Goal: Task Accomplishment & Management: Complete application form

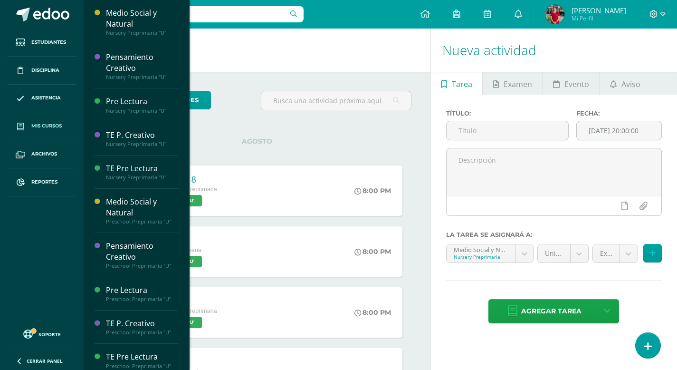
click at [42, 125] on span "Mis cursos" at bounding box center [46, 126] width 30 height 8
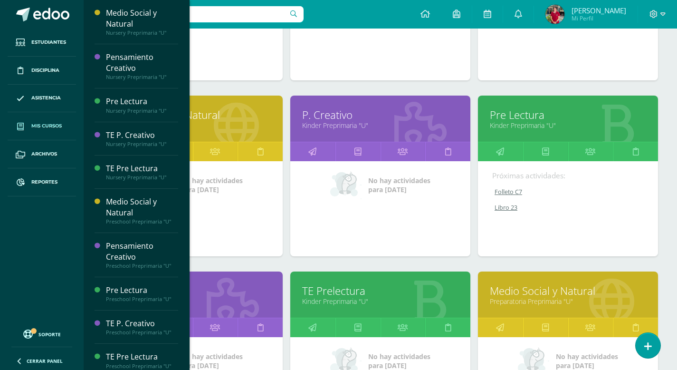
scroll to position [961, 0]
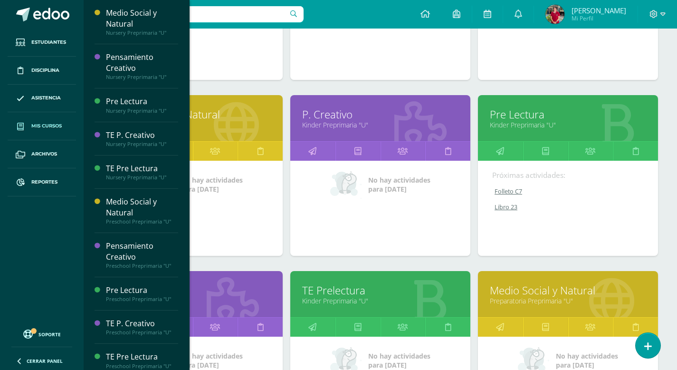
click at [516, 118] on link "Pre Lectura" at bounding box center [568, 114] width 156 height 15
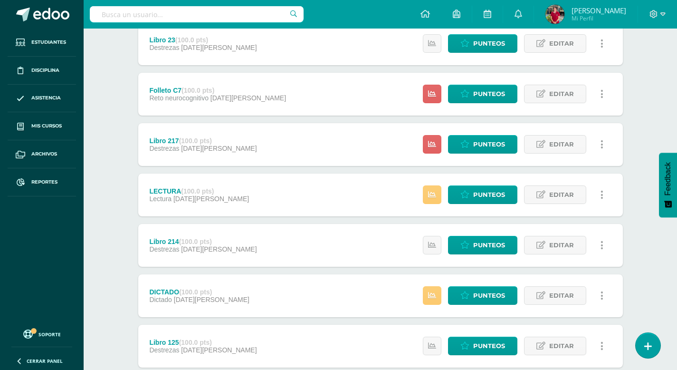
scroll to position [187, 0]
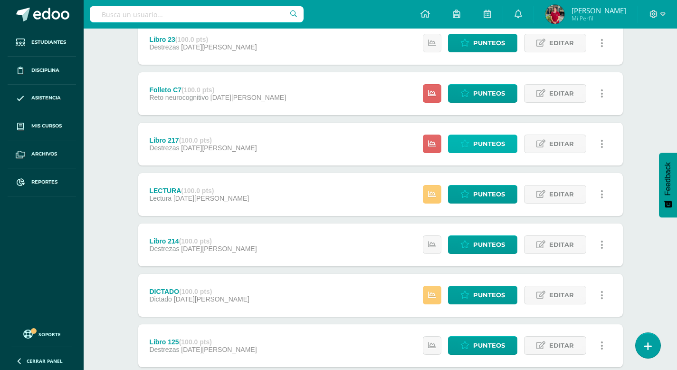
click at [481, 142] on span "Punteos" at bounding box center [489, 144] width 32 height 18
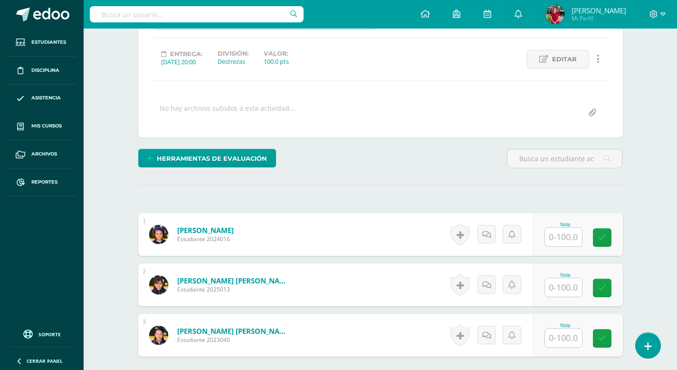
scroll to position [124, 0]
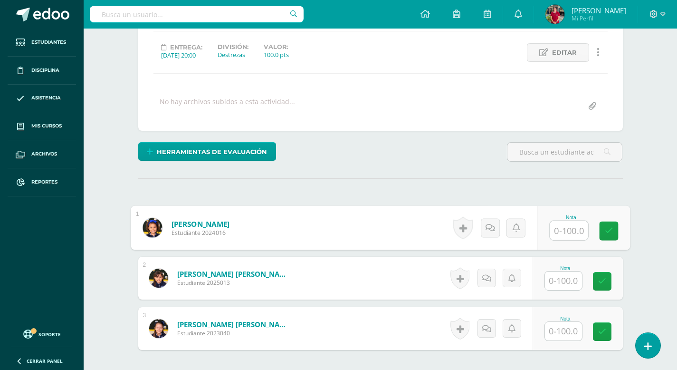
click at [558, 229] on input "text" at bounding box center [569, 230] width 38 height 19
type input "100"
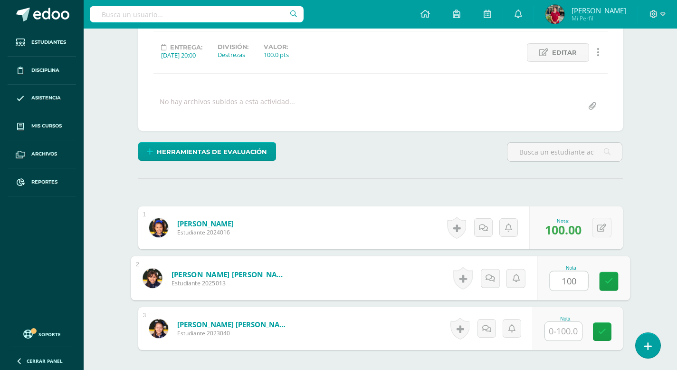
type input "100"
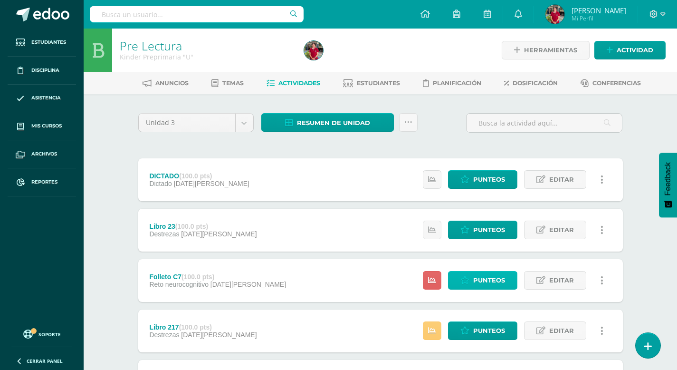
click at [478, 274] on span "Punteos" at bounding box center [489, 280] width 32 height 18
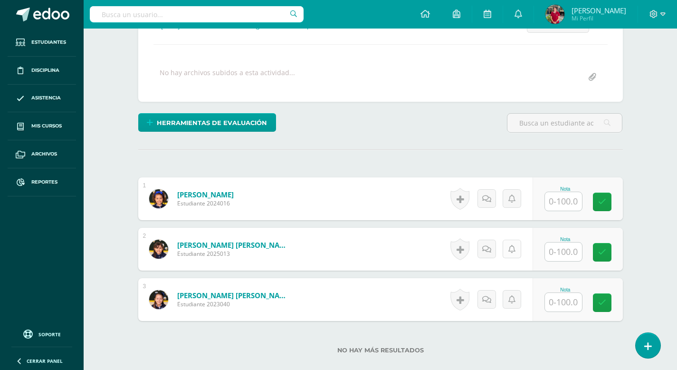
scroll to position [157, 0]
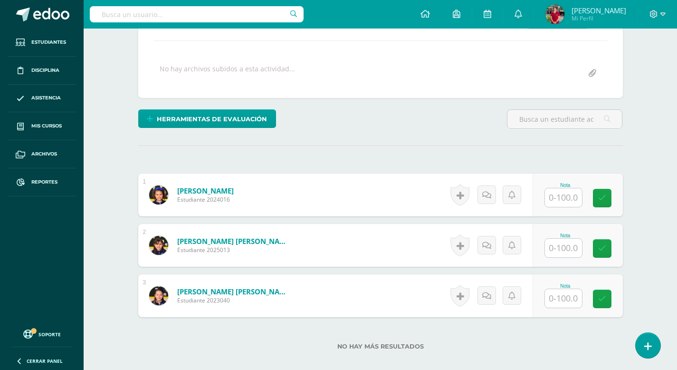
click at [559, 197] on input "text" at bounding box center [563, 197] width 37 height 19
type input "100"
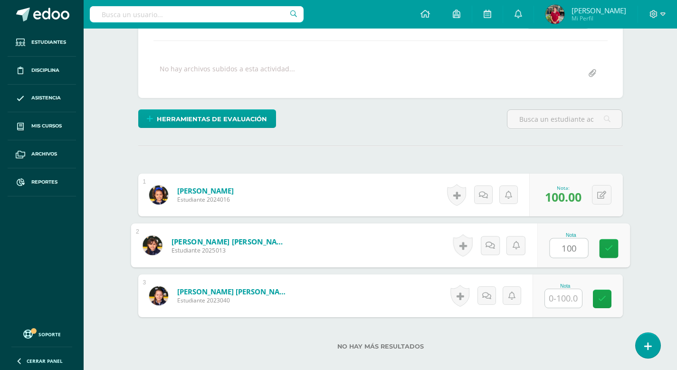
type input "100"
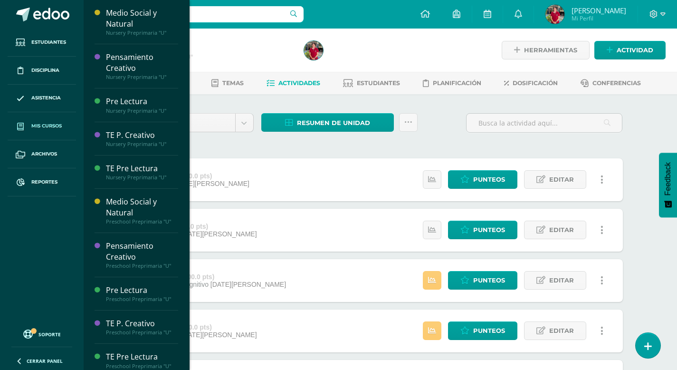
click at [51, 125] on span "Mis cursos" at bounding box center [46, 126] width 30 height 8
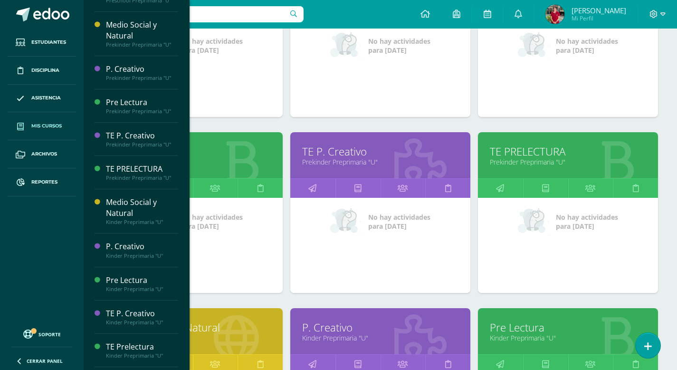
scroll to position [746, 0]
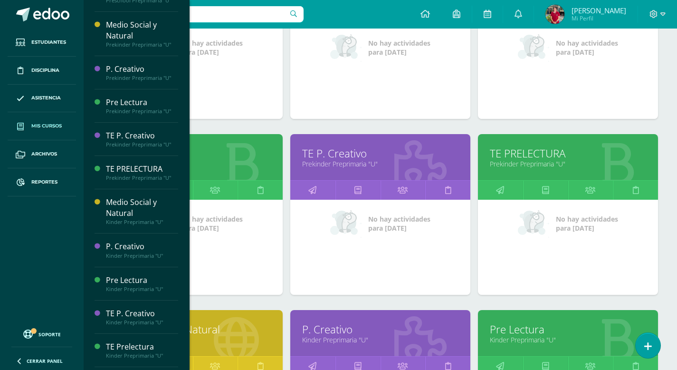
click at [234, 162] on link "Prekinder Preprimaria "U"" at bounding box center [193, 163] width 156 height 9
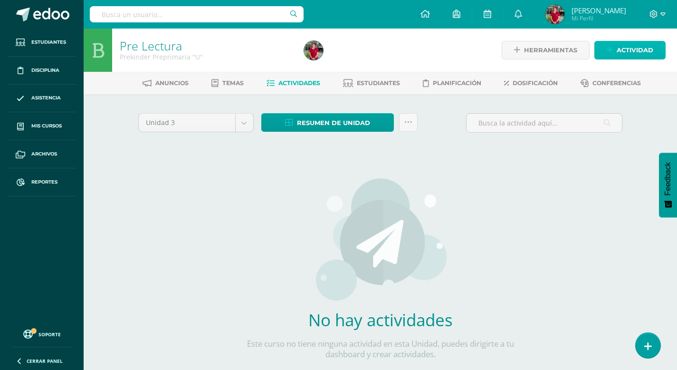
click at [623, 56] on span "Actividad" at bounding box center [635, 50] width 37 height 18
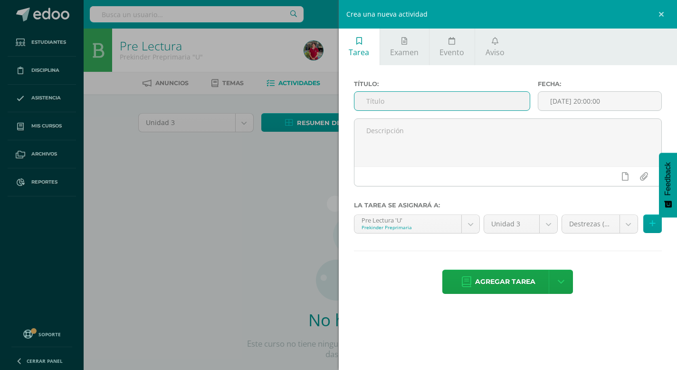
click at [466, 104] on input "text" at bounding box center [442, 101] width 176 height 19
type input "Folleto C 6"
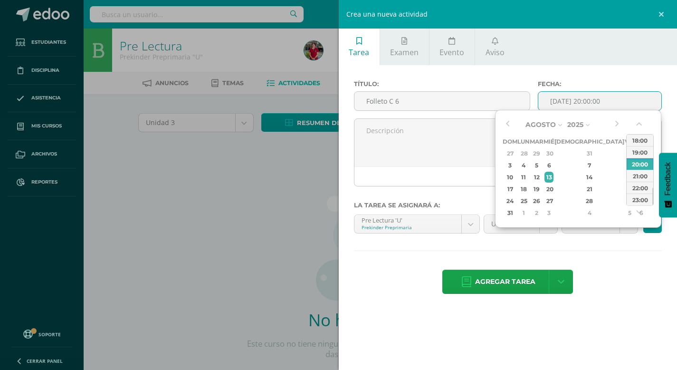
click at [569, 103] on input "[DATE] 20:00:00" at bounding box center [599, 101] width 123 height 19
click at [529, 167] on div "4" at bounding box center [524, 165] width 10 height 11
type input "2025-08-04 20:00"
click at [610, 298] on div "Título: Folleto C 6 Fecha: 2025-08-04 20:00 La tarea se asignará a: Pre Lectura…" at bounding box center [508, 188] width 339 height 246
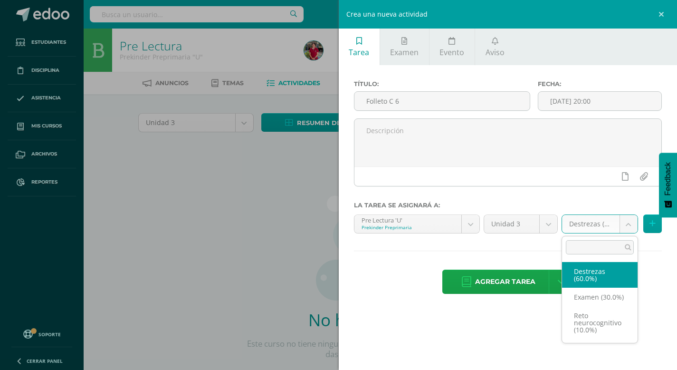
click at [631, 223] on body "Estudiantes Disciplina Asistencia Mis cursos Archivos Reportes Soporte Ayuda Re…" at bounding box center [338, 204] width 677 height 408
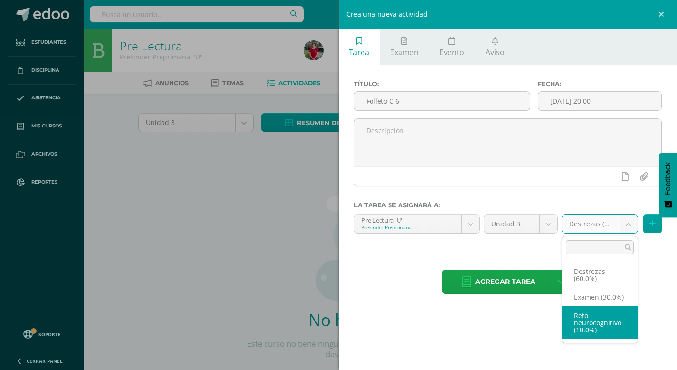
select select "204274"
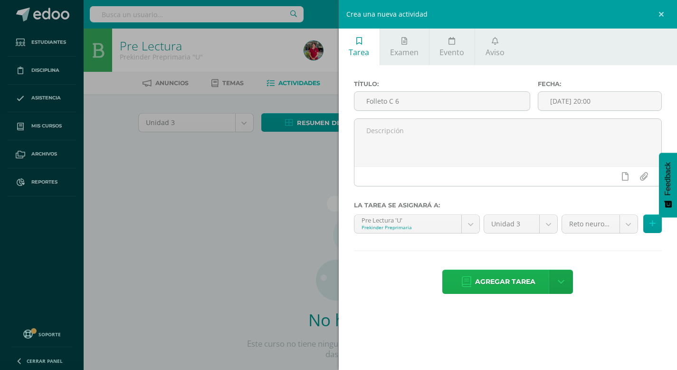
click at [522, 281] on span "Agregar tarea" at bounding box center [505, 281] width 60 height 23
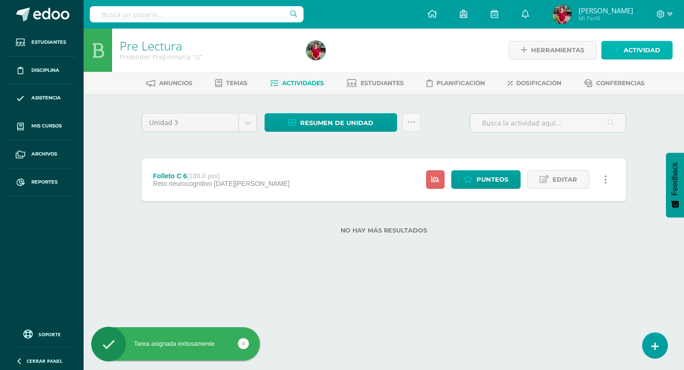
click at [641, 47] on span "Actividad" at bounding box center [642, 50] width 37 height 18
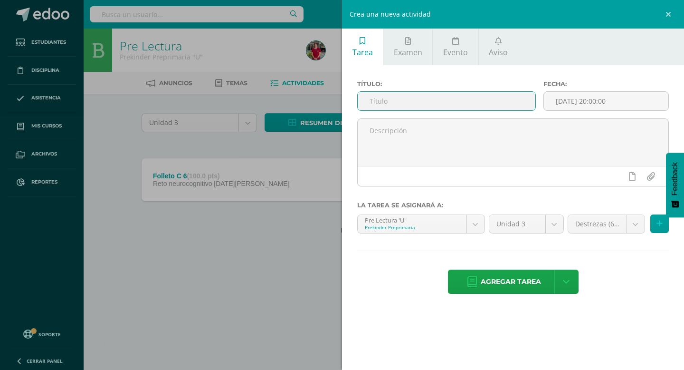
click at [388, 103] on input "text" at bounding box center [447, 101] width 178 height 19
type input "Letra D Grafo 129"
click at [567, 98] on input "[DATE] 20:00:00" at bounding box center [606, 101] width 124 height 19
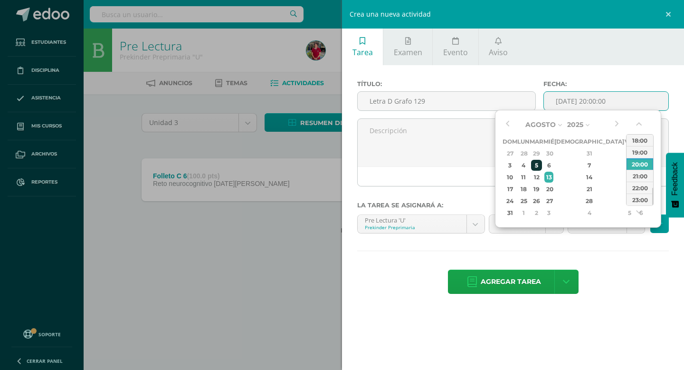
click at [542, 164] on div "5" at bounding box center [536, 165] width 11 height 11
type input "2025-08-05 20:00"
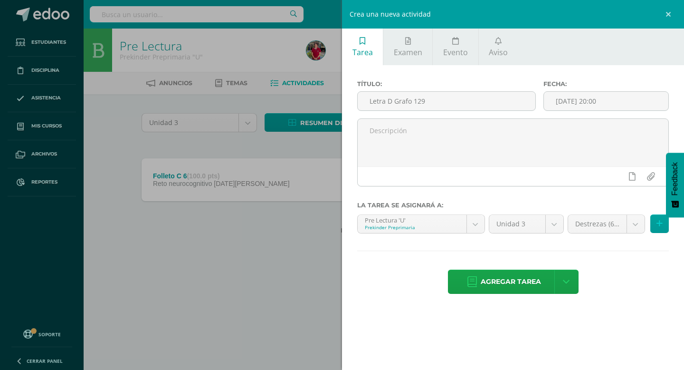
click at [608, 271] on div "Agregar tarea Agregar tarea y ocultar" at bounding box center [513, 282] width 312 height 26
click at [536, 285] on span "Agregar tarea" at bounding box center [511, 281] width 60 height 23
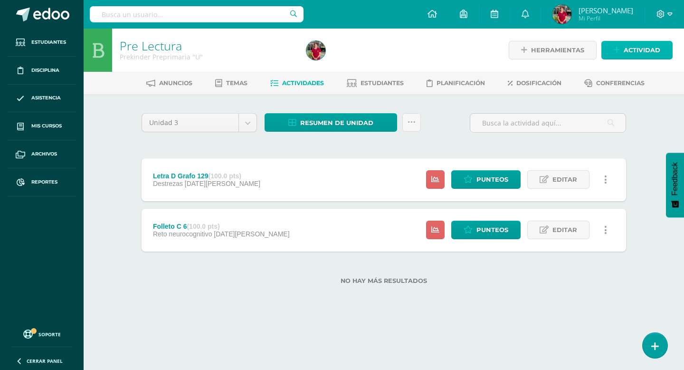
click at [641, 50] on span "Actividad" at bounding box center [642, 50] width 37 height 18
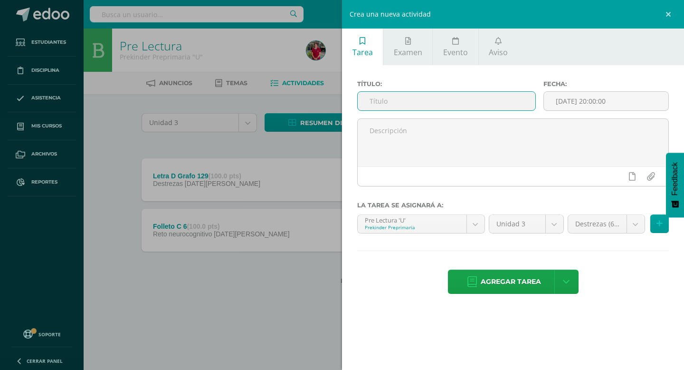
click at [411, 101] on input "text" at bounding box center [447, 101] width 178 height 19
type input "Grafo pág 80"
click at [556, 100] on input "[DATE] 20:00:00" at bounding box center [606, 101] width 124 height 19
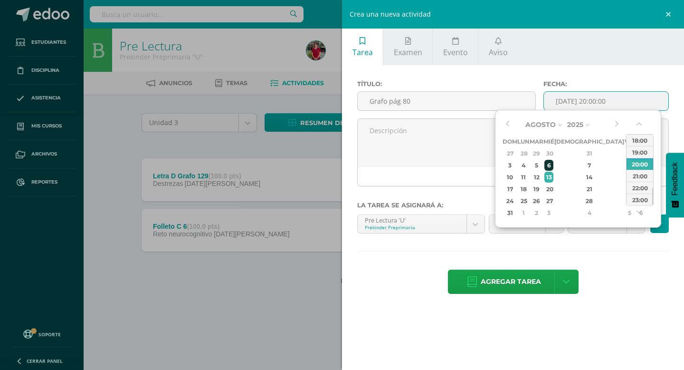
click at [553, 166] on div "6" at bounding box center [549, 165] width 9 height 11
type input "2025-08-06 20:00"
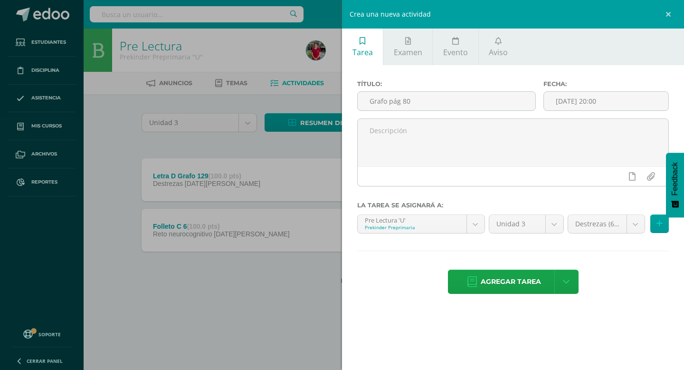
click at [621, 276] on div "Agregar tarea Agregar tarea y ocultar" at bounding box center [513, 282] width 312 height 26
click at [525, 281] on span "Agregar tarea" at bounding box center [511, 281] width 60 height 23
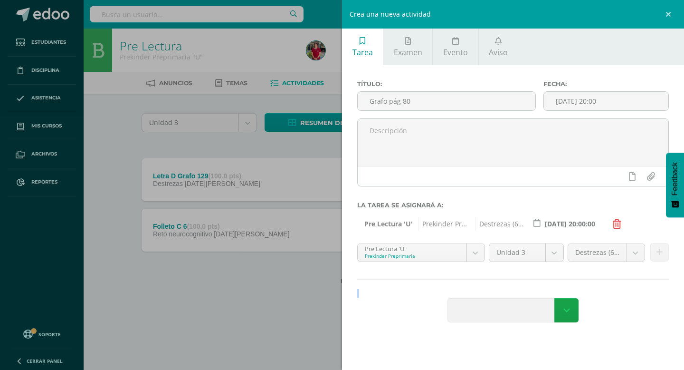
click at [525, 281] on div "Título: Grafo pág 80 Fecha: 2025-08-06 20:00 La tarea se asignará a: Pre Lectur…" at bounding box center [513, 202] width 342 height 274
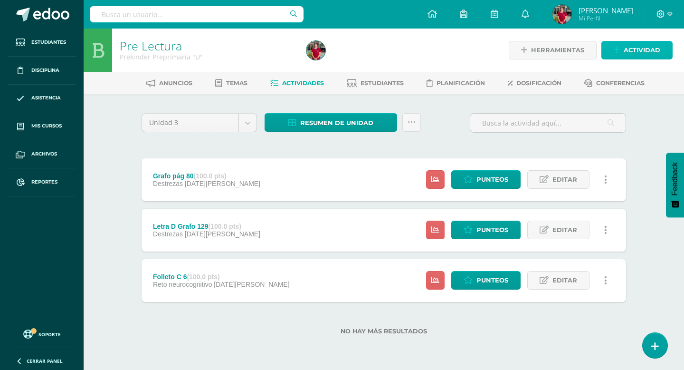
click at [638, 48] on span "Actividad" at bounding box center [642, 50] width 37 height 18
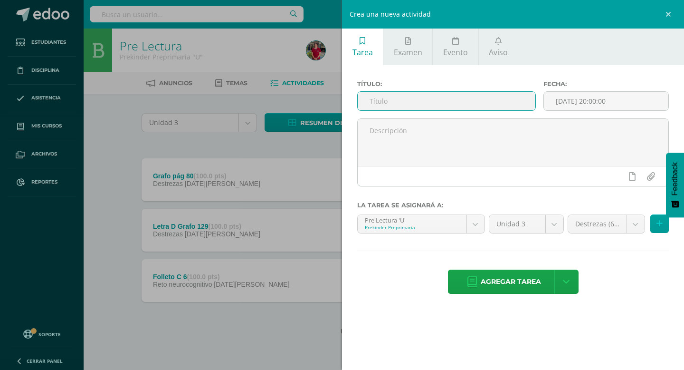
click at [392, 101] on input "text" at bounding box center [447, 101] width 178 height 19
type input "Grafo 31"
click at [586, 105] on input "[DATE] 20:00:00" at bounding box center [606, 101] width 124 height 19
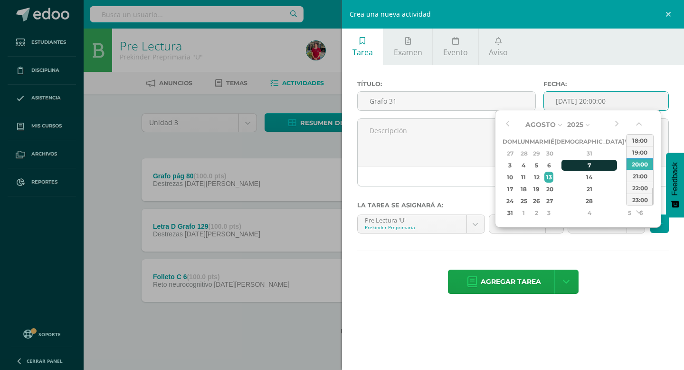
click at [580, 163] on div "7" at bounding box center [590, 165] width 56 height 11
type input "2025-08-07 20:00"
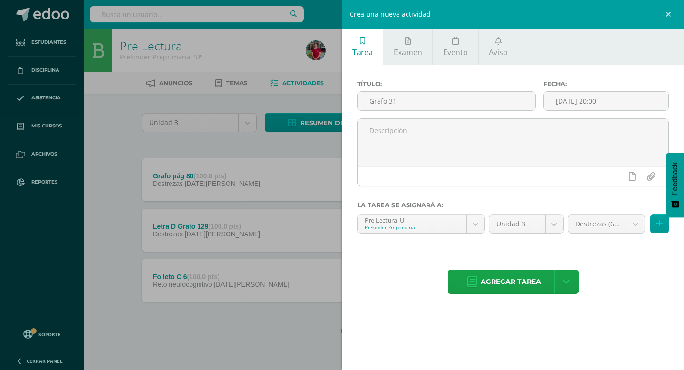
click at [616, 258] on div "Título: Grafo 31 Fecha: 2025-08-07 20:00 La tarea se asignará a: Pre Lectura 'U…" at bounding box center [513, 188] width 342 height 246
click at [518, 277] on span "Agregar tarea" at bounding box center [511, 281] width 60 height 23
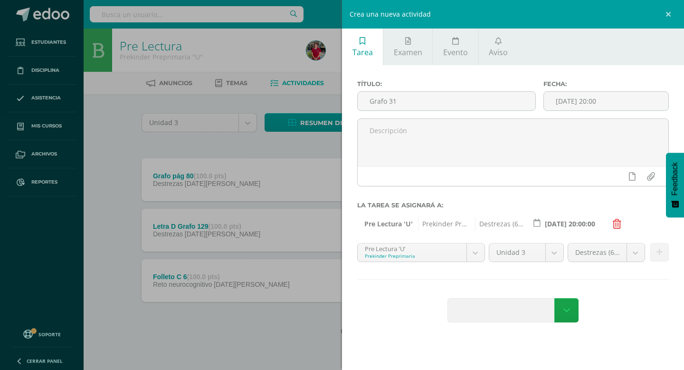
click at [518, 277] on div "Título: Grafo 31 Fecha: 2025-08-07 20:00 La tarea se asignará a: Pre Lectura 'U…" at bounding box center [513, 202] width 342 height 274
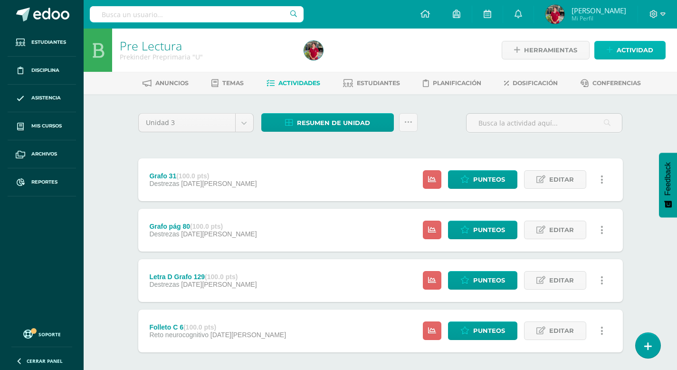
click at [637, 51] on span "Actividad" at bounding box center [635, 50] width 37 height 18
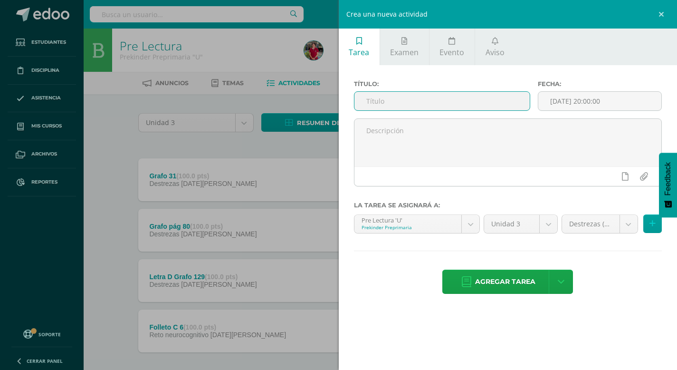
click at [415, 101] on input "text" at bounding box center [442, 101] width 176 height 19
type input "Grafo 157"
click at [557, 106] on input "[DATE] 20:00:00" at bounding box center [599, 101] width 123 height 19
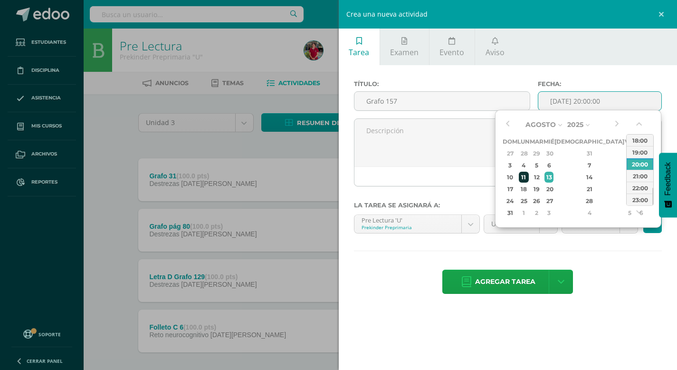
click at [529, 175] on div "11" at bounding box center [524, 177] width 10 height 11
type input "2025-08-11 20:00"
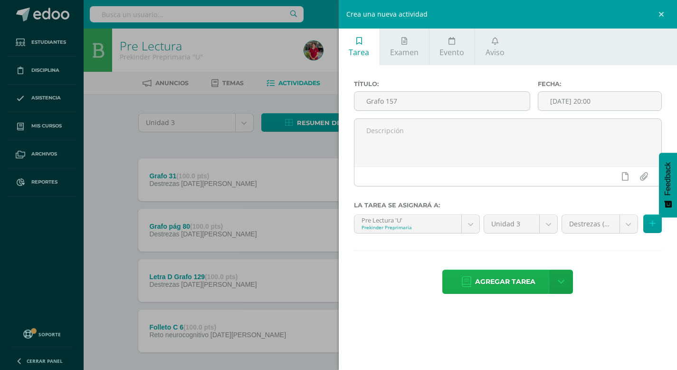
drag, startPoint x: 605, startPoint y: 270, endPoint x: 498, endPoint y: 273, distance: 106.5
click at [604, 270] on div "Agregar tarea Agregar tarea y ocultar" at bounding box center [508, 282] width 308 height 26
click at [492, 279] on span "Agregar tarea" at bounding box center [505, 281] width 60 height 23
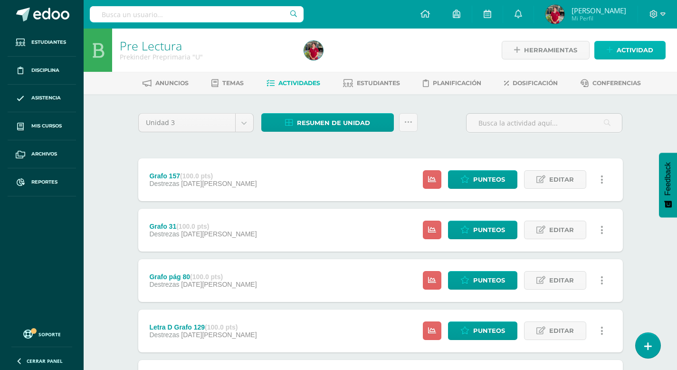
click at [632, 50] on span "Actividad" at bounding box center [635, 50] width 37 height 18
click at [632, 50] on div "Crea una nueva actividad Tarea Examen Evento Aviso Título: Fecha: [DATE] 20:00:…" at bounding box center [338, 185] width 677 height 370
click at [625, 52] on span "Actividad" at bounding box center [635, 50] width 37 height 18
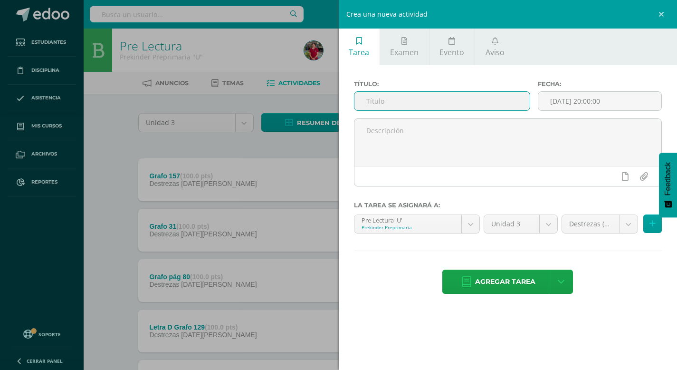
click at [398, 105] on input "text" at bounding box center [442, 101] width 176 height 19
type input "Folleto C 7"
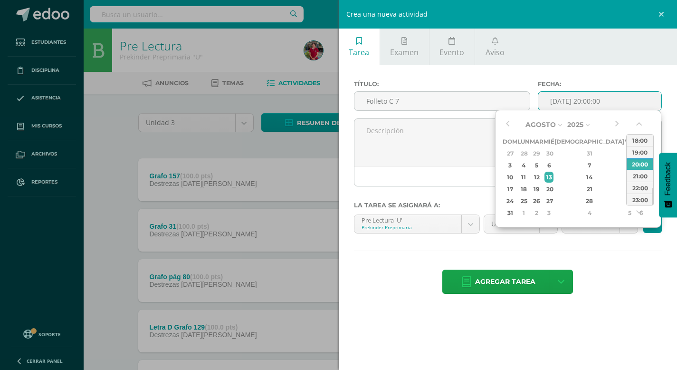
click at [584, 103] on input "[DATE] 20:00:00" at bounding box center [599, 101] width 123 height 19
click at [542, 175] on div "12" at bounding box center [536, 177] width 11 height 11
type input "[DATE] 20:00"
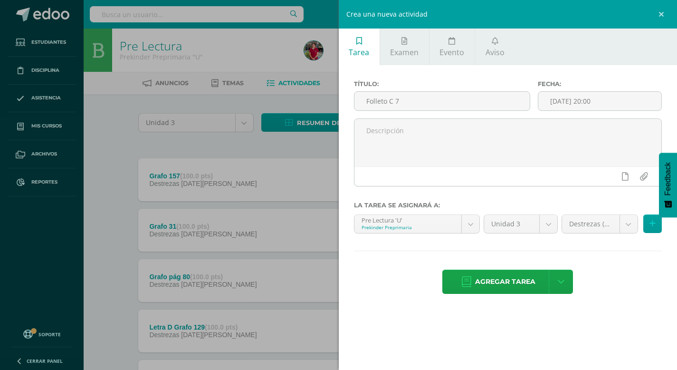
click at [619, 277] on div "Agregar tarea Agregar tarea y ocultar" at bounding box center [508, 282] width 308 height 26
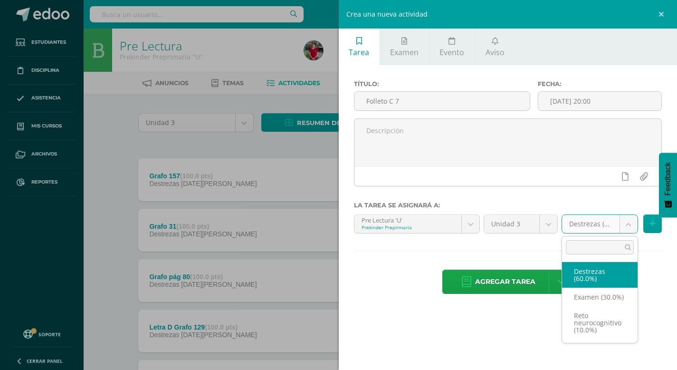
click at [627, 221] on body "Tarea asignada exitosamente Estudiantes Disciplina Asistencia Mis cursos Archiv…" at bounding box center [338, 233] width 677 height 466
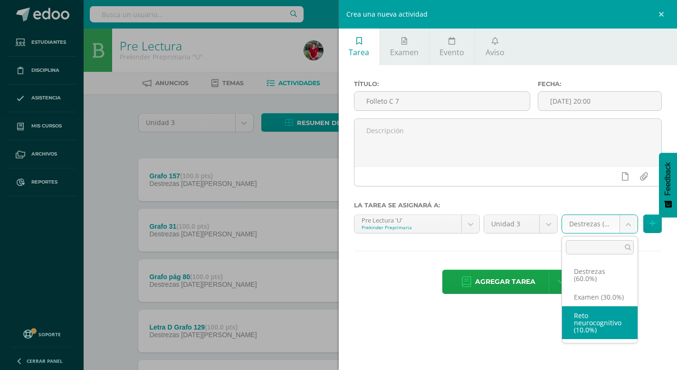
select select "204274"
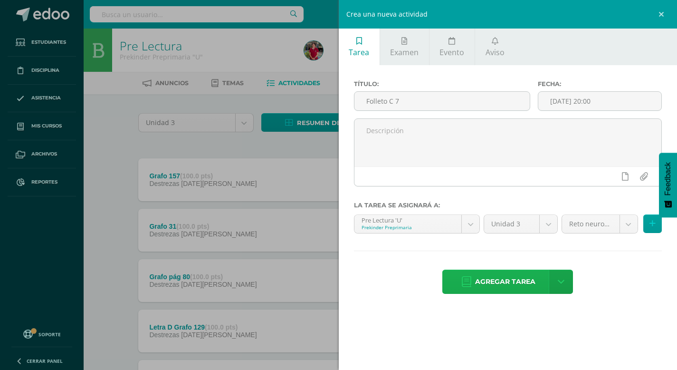
click at [530, 277] on span "Agregar tarea" at bounding box center [505, 281] width 60 height 23
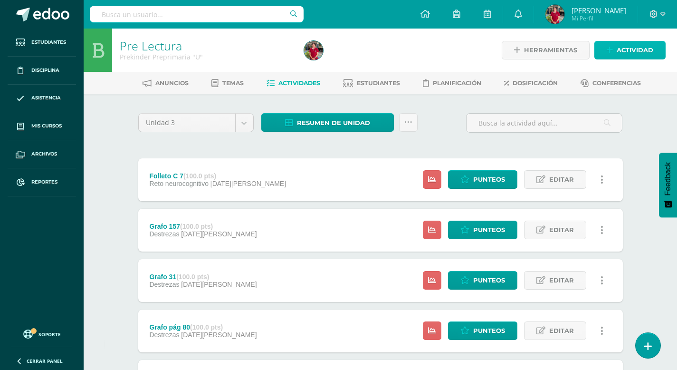
click at [637, 49] on span "Actividad" at bounding box center [635, 50] width 37 height 18
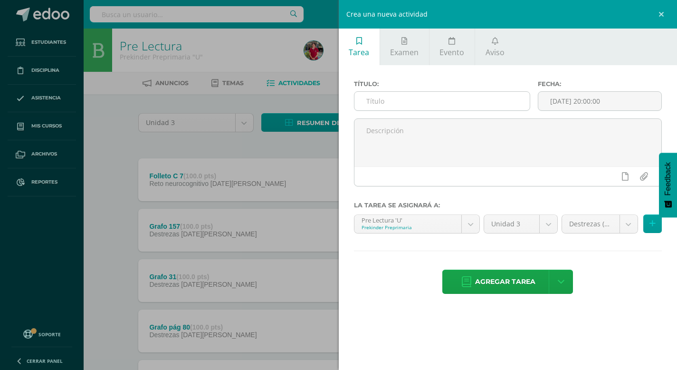
click at [468, 104] on input "text" at bounding box center [442, 101] width 176 height 19
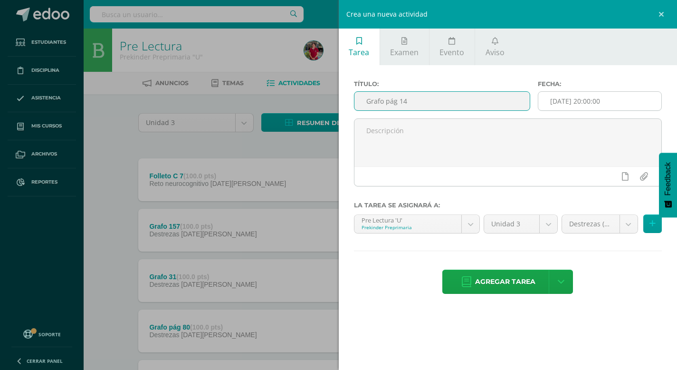
type input "Grafo pág 14"
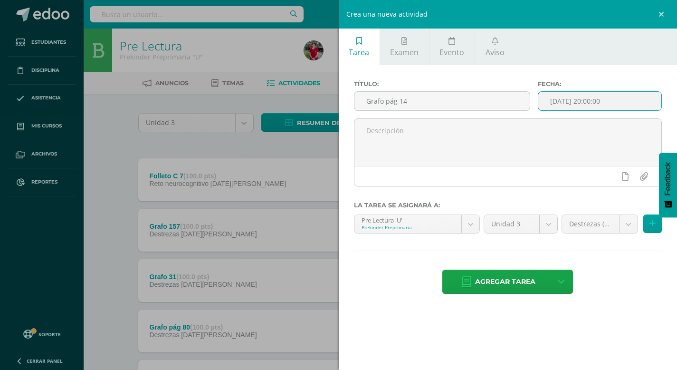
click at [575, 103] on input "[DATE] 20:00:00" at bounding box center [599, 101] width 123 height 19
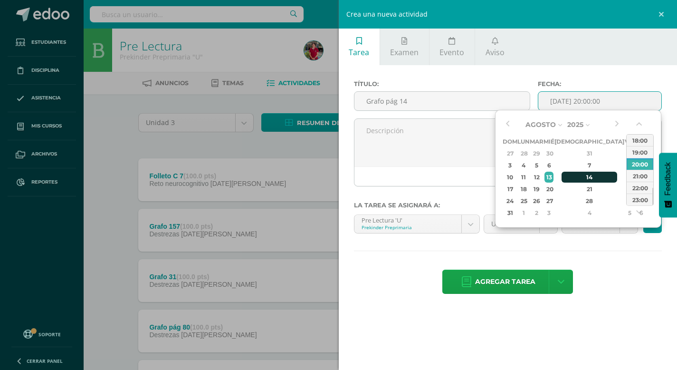
click at [581, 175] on div "14" at bounding box center [590, 177] width 56 height 11
type input "[DATE] 20:00"
click at [620, 268] on div "Título: Grafo pág 14 Fecha: 2025-08-14 20:00 La tarea se asignará a: Pre Lectur…" at bounding box center [508, 188] width 339 height 246
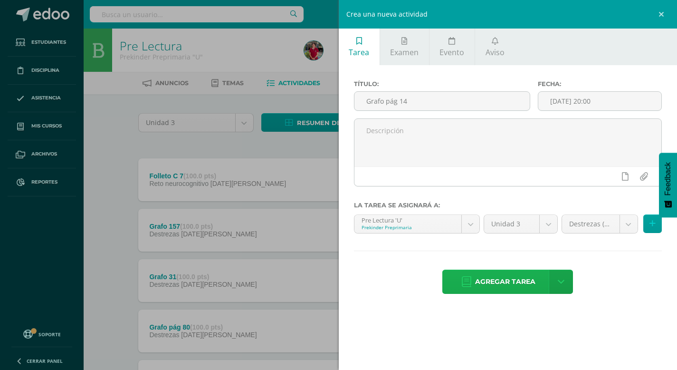
click at [514, 284] on span "Agregar tarea" at bounding box center [505, 281] width 60 height 23
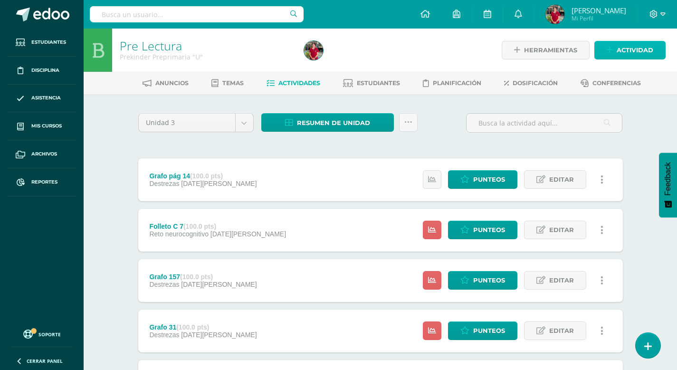
click at [648, 44] on span "Actividad" at bounding box center [635, 50] width 37 height 18
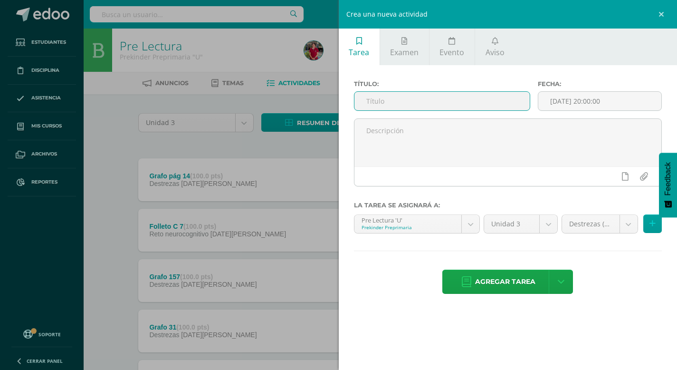
click at [408, 101] on input "text" at bounding box center [442, 101] width 176 height 19
type input "Grafo pñag 134"
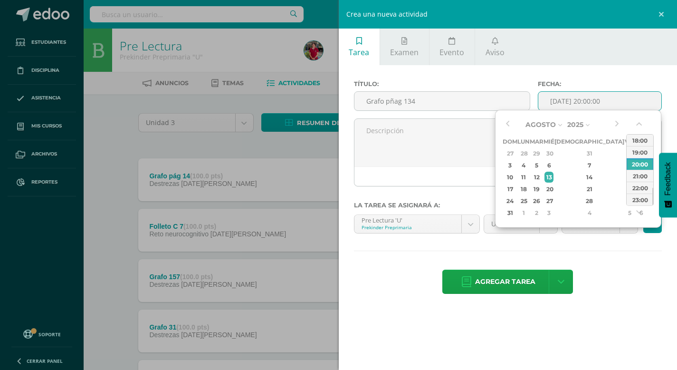
click at [574, 98] on input "[DATE] 20:00:00" at bounding box center [599, 101] width 123 height 19
click at [582, 173] on div "14" at bounding box center [590, 177] width 56 height 11
click at [553, 176] on div "13" at bounding box center [549, 177] width 9 height 11
type input "2025-08-13 20:00"
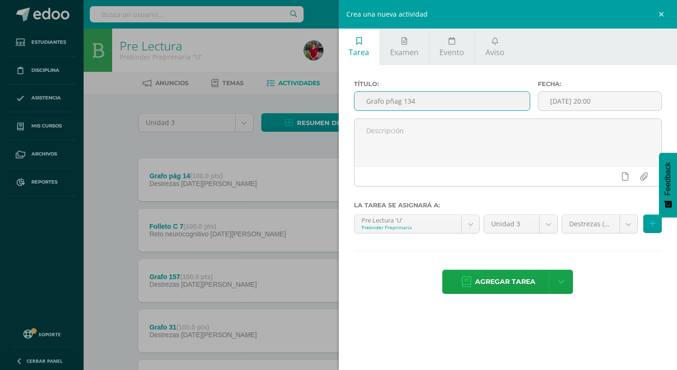
click at [393, 102] on input "Grafo pñag 134" at bounding box center [442, 101] width 176 height 19
click at [392, 100] on input "Grafo pag 134" at bounding box center [442, 101] width 176 height 19
type input "Grafo pág 134"
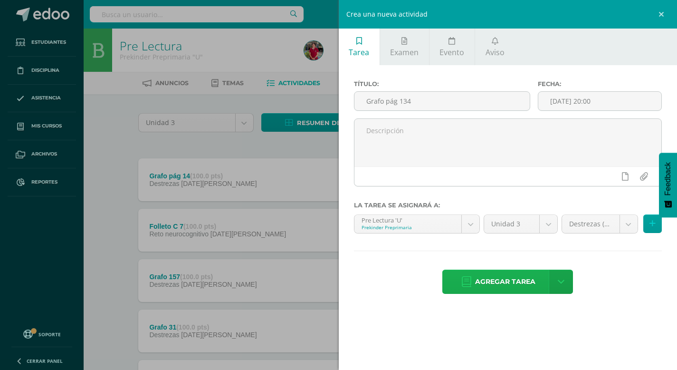
click at [509, 281] on span "Agregar tarea" at bounding box center [505, 281] width 60 height 23
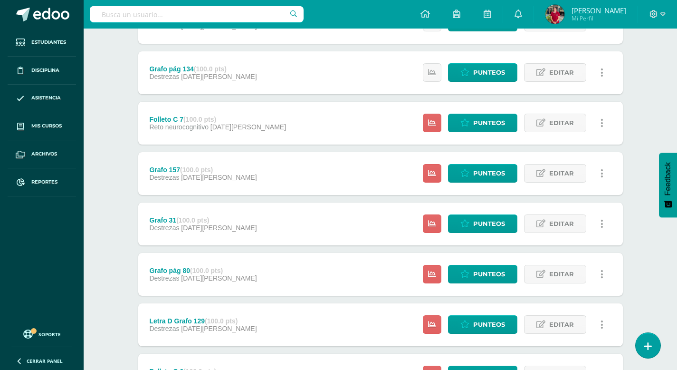
scroll to position [247, 0]
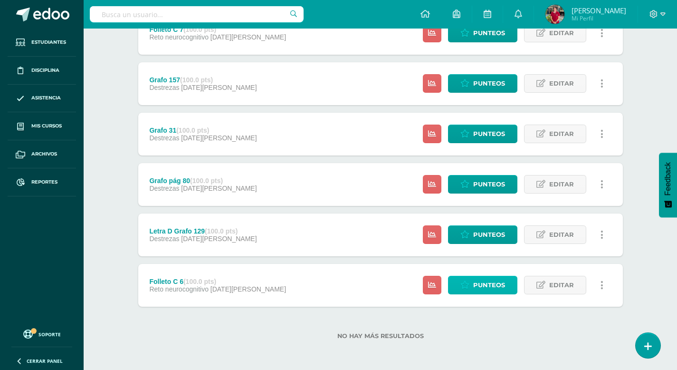
click at [490, 282] on span "Punteos" at bounding box center [489, 285] width 32 height 18
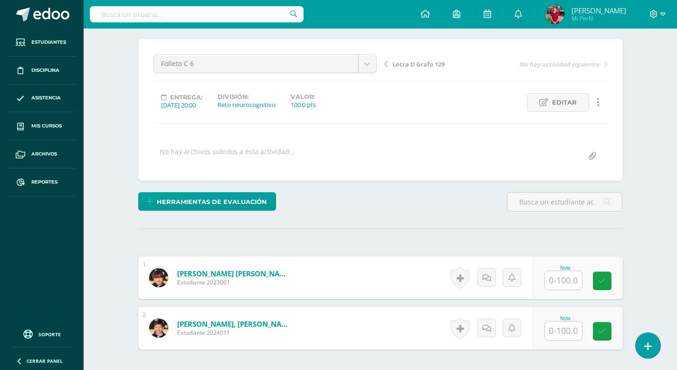
scroll to position [79, 0]
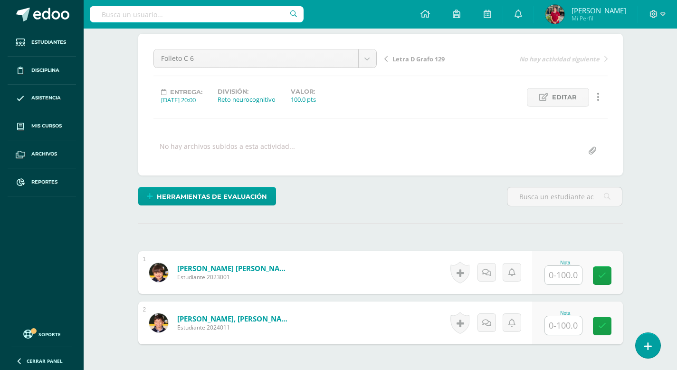
click at [568, 276] on input "text" at bounding box center [563, 275] width 37 height 19
type input "100"
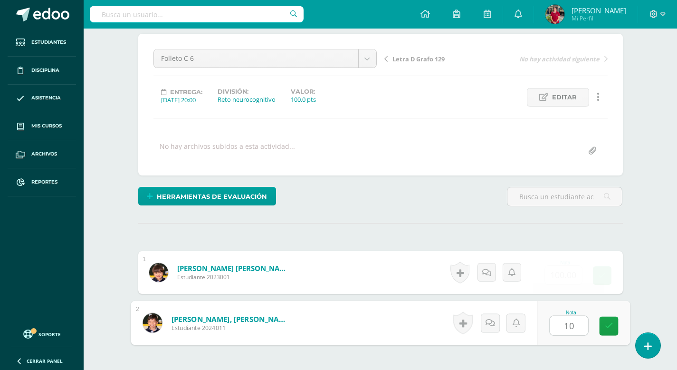
type input "100"
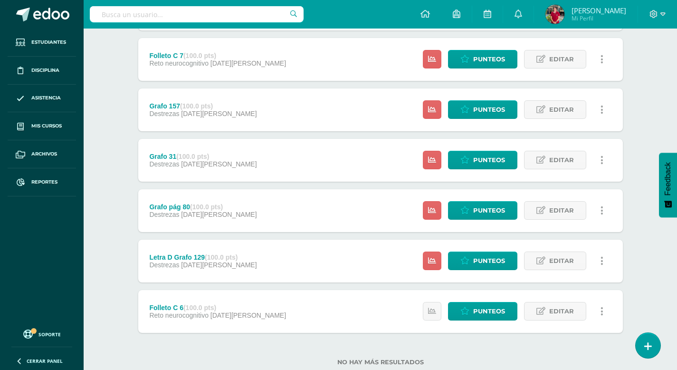
scroll to position [247, 0]
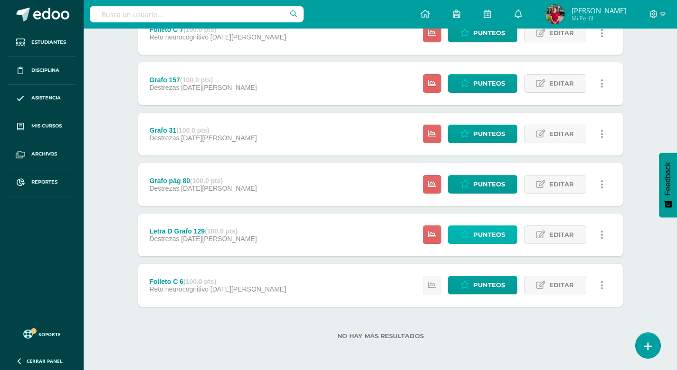
click at [478, 236] on span "Punteos" at bounding box center [489, 235] width 32 height 18
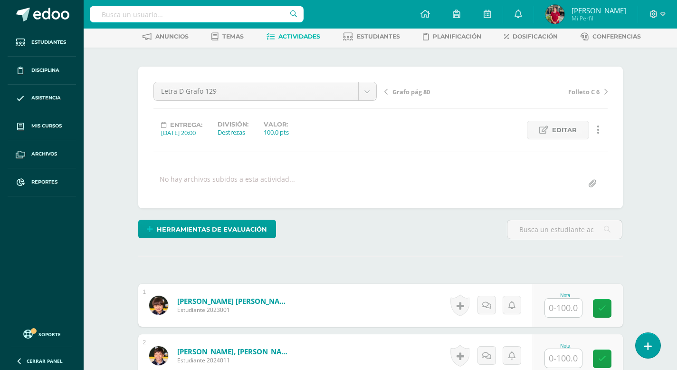
scroll to position [74, 0]
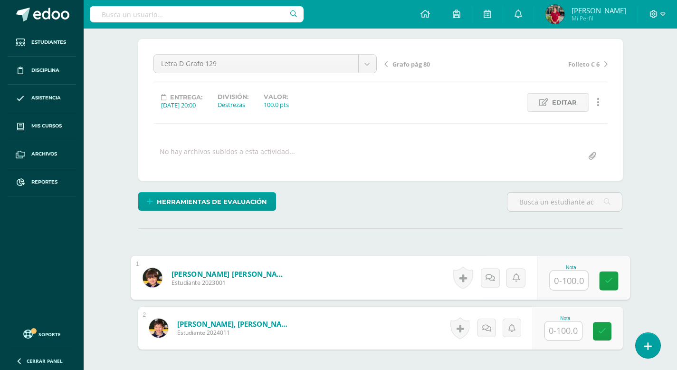
click at [561, 281] on input "text" at bounding box center [569, 280] width 38 height 19
type input "100"
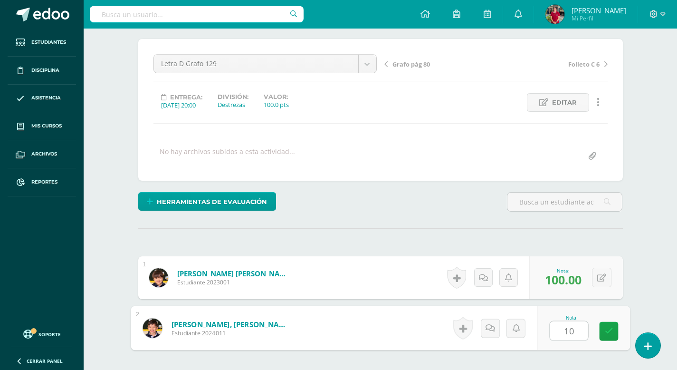
type input "100"
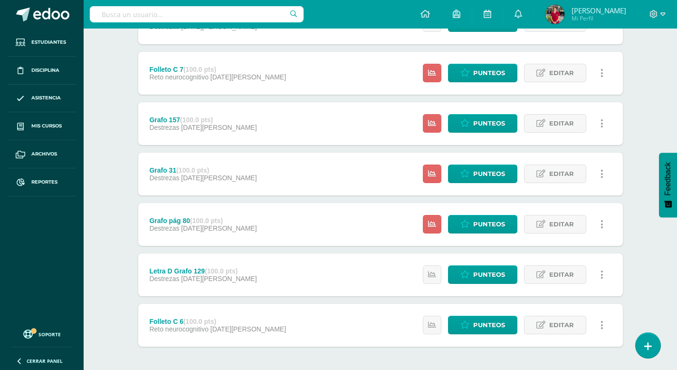
scroll to position [193, 0]
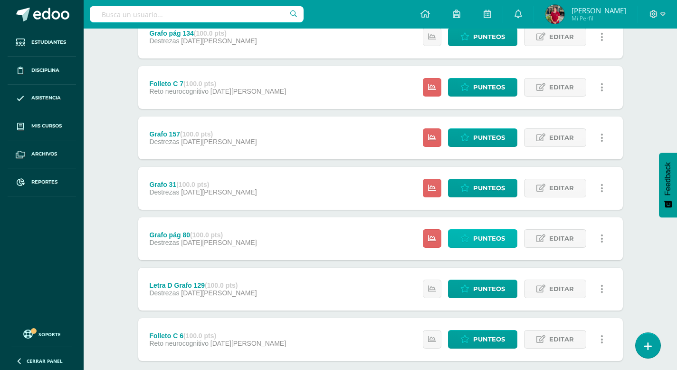
click at [485, 238] on span "Punteos" at bounding box center [489, 238] width 32 height 18
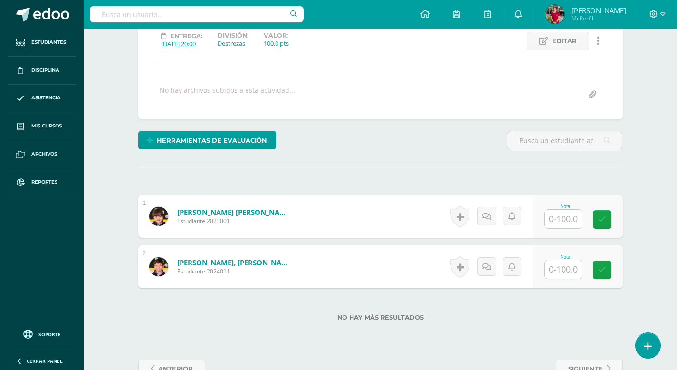
scroll to position [139, 0]
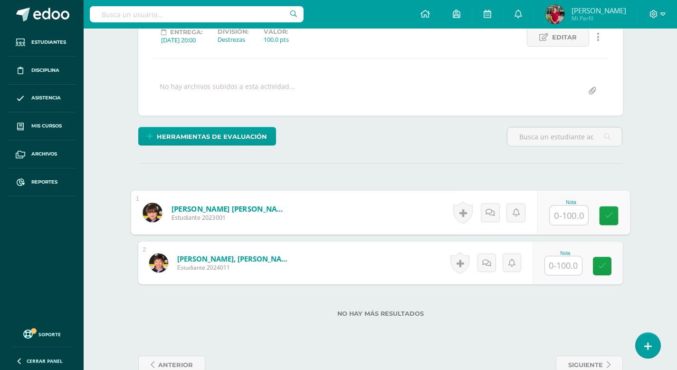
click at [563, 216] on input "text" at bounding box center [569, 215] width 38 height 19
type input "100"
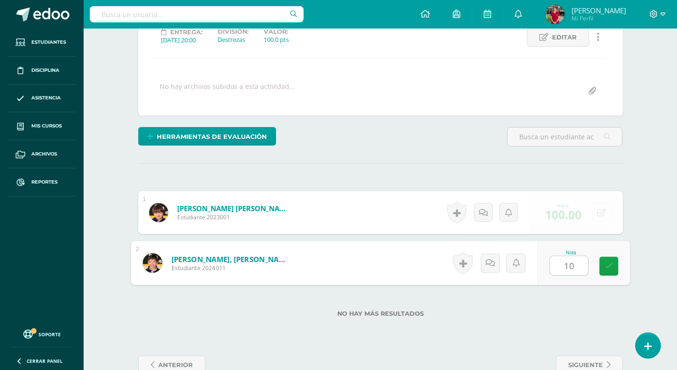
type input "100"
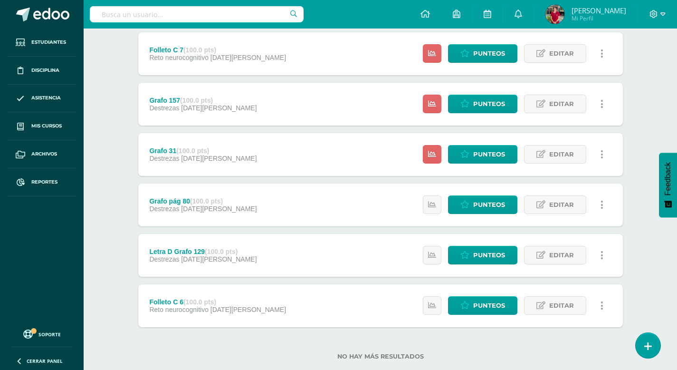
scroll to position [247, 0]
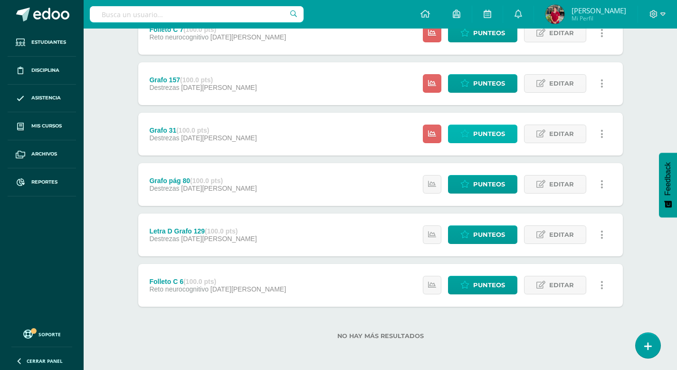
click at [484, 137] on span "Punteos" at bounding box center [489, 134] width 32 height 18
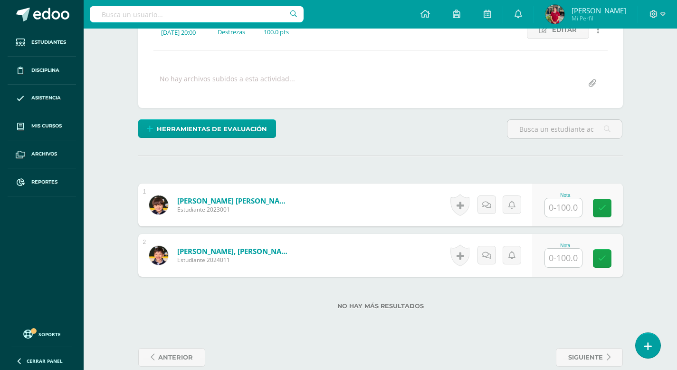
scroll to position [163, 0]
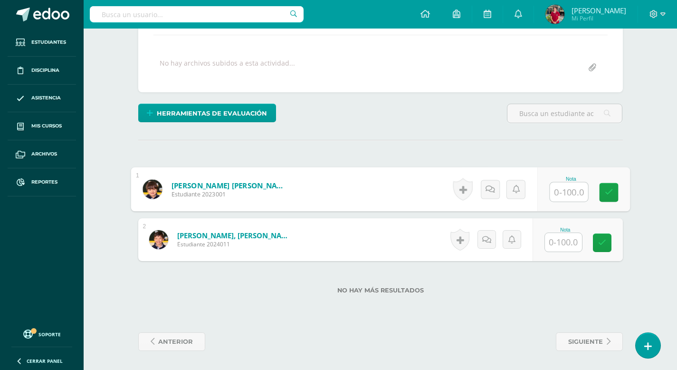
click at [557, 193] on input "text" at bounding box center [569, 191] width 38 height 19
type input "100"
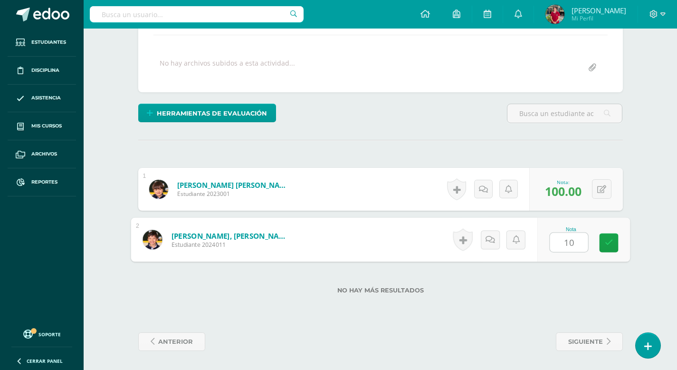
type input "100"
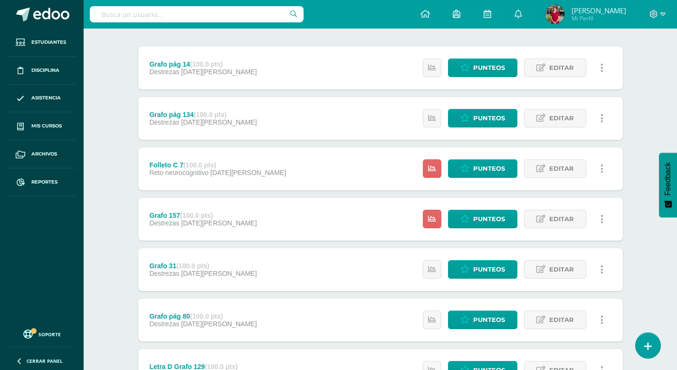
scroll to position [114, 0]
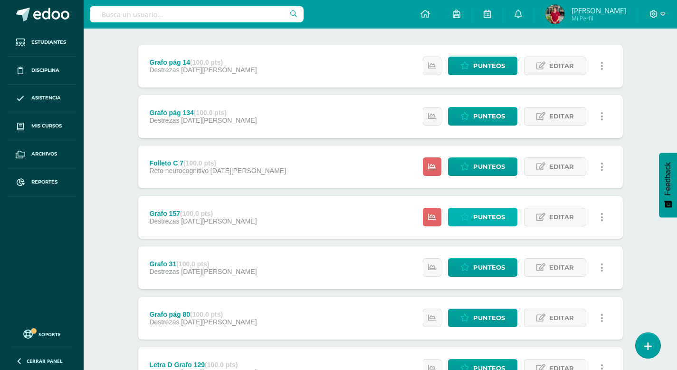
click at [488, 216] on span "Punteos" at bounding box center [489, 217] width 32 height 18
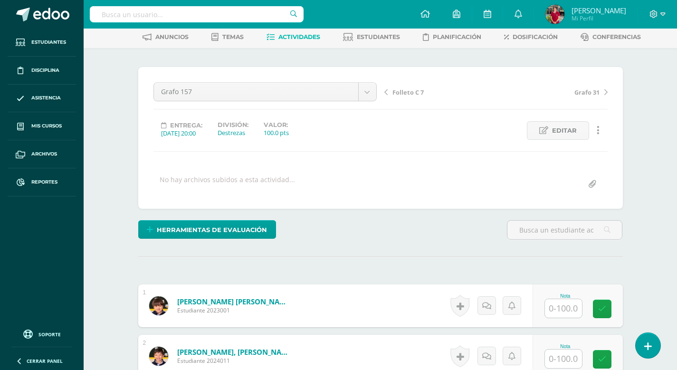
scroll to position [47, 0]
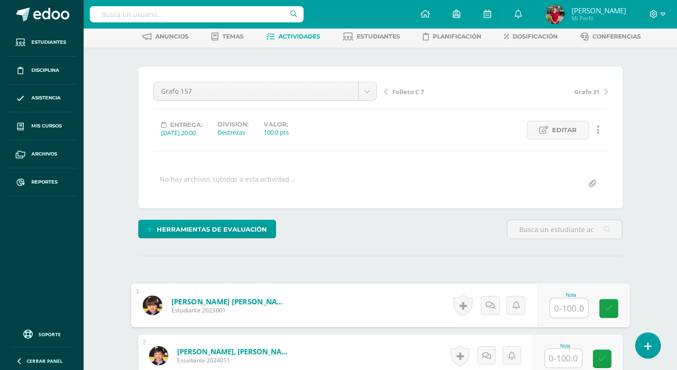
click at [560, 310] on input "text" at bounding box center [569, 307] width 38 height 19
type input "100"
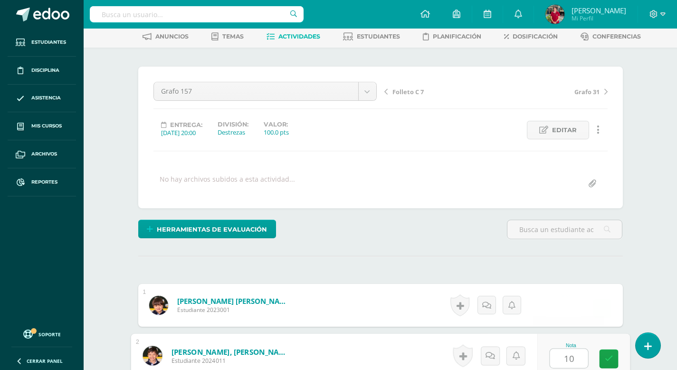
type input "100"
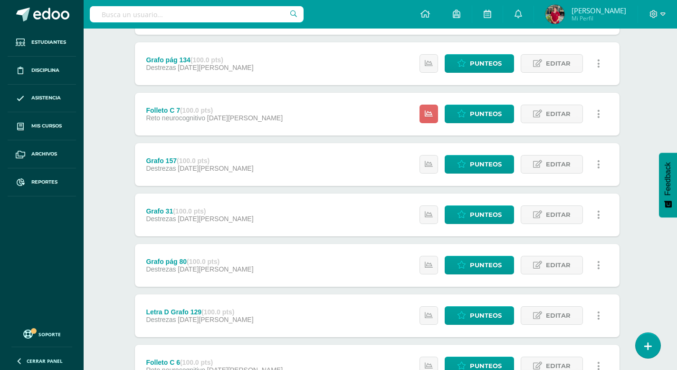
scroll to position [157, 3]
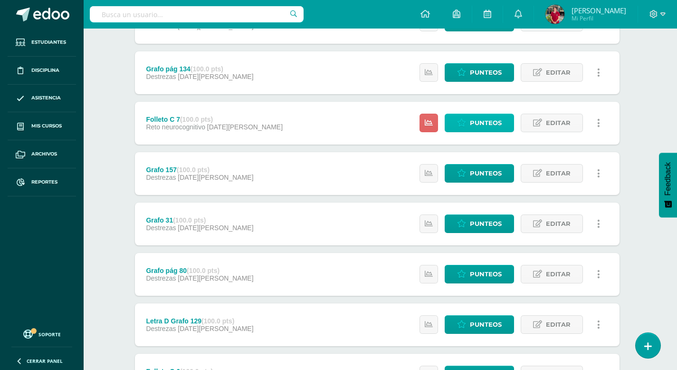
click at [482, 118] on span "Punteos" at bounding box center [486, 123] width 32 height 18
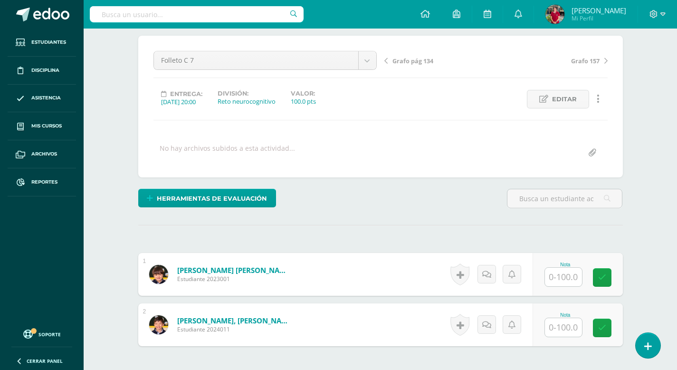
scroll to position [78, 0]
click at [563, 277] on input "text" at bounding box center [563, 276] width 37 height 19
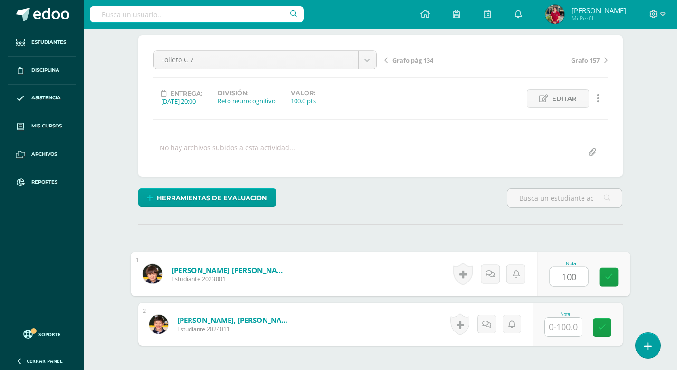
type input "100"
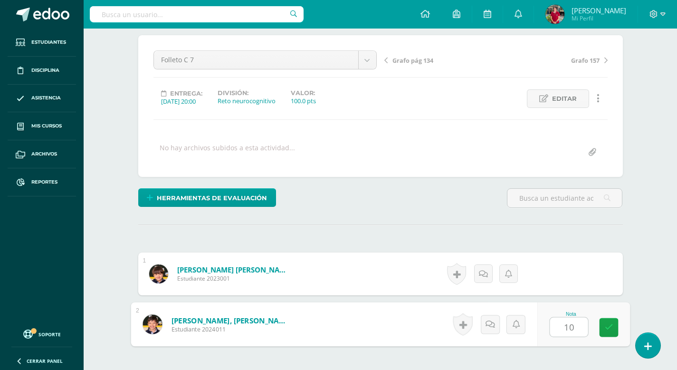
type input "100"
